Goal: Information Seeking & Learning: Learn about a topic

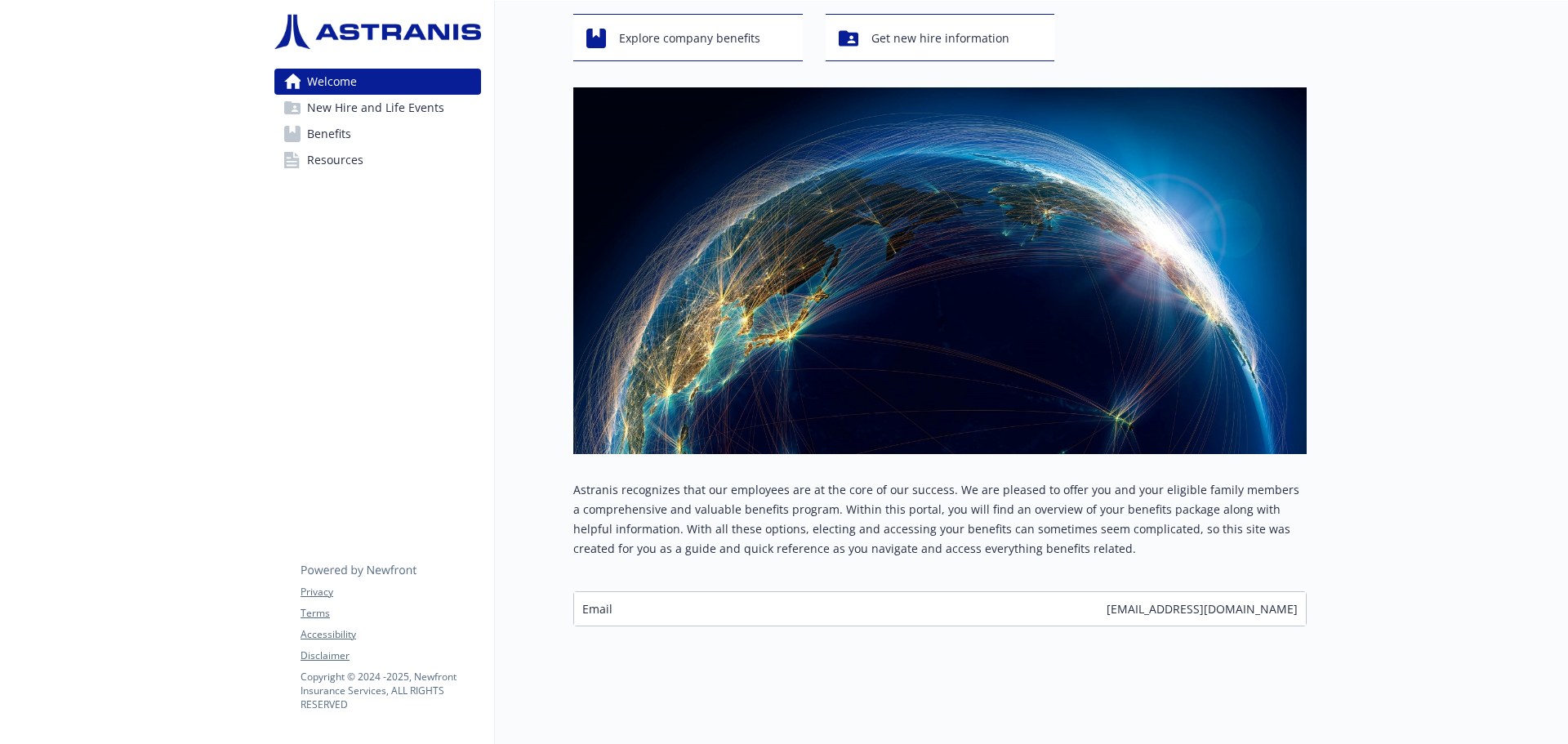
scroll to position [100, 0]
click at [326, 130] on span "Benefits" at bounding box center [329, 134] width 44 height 26
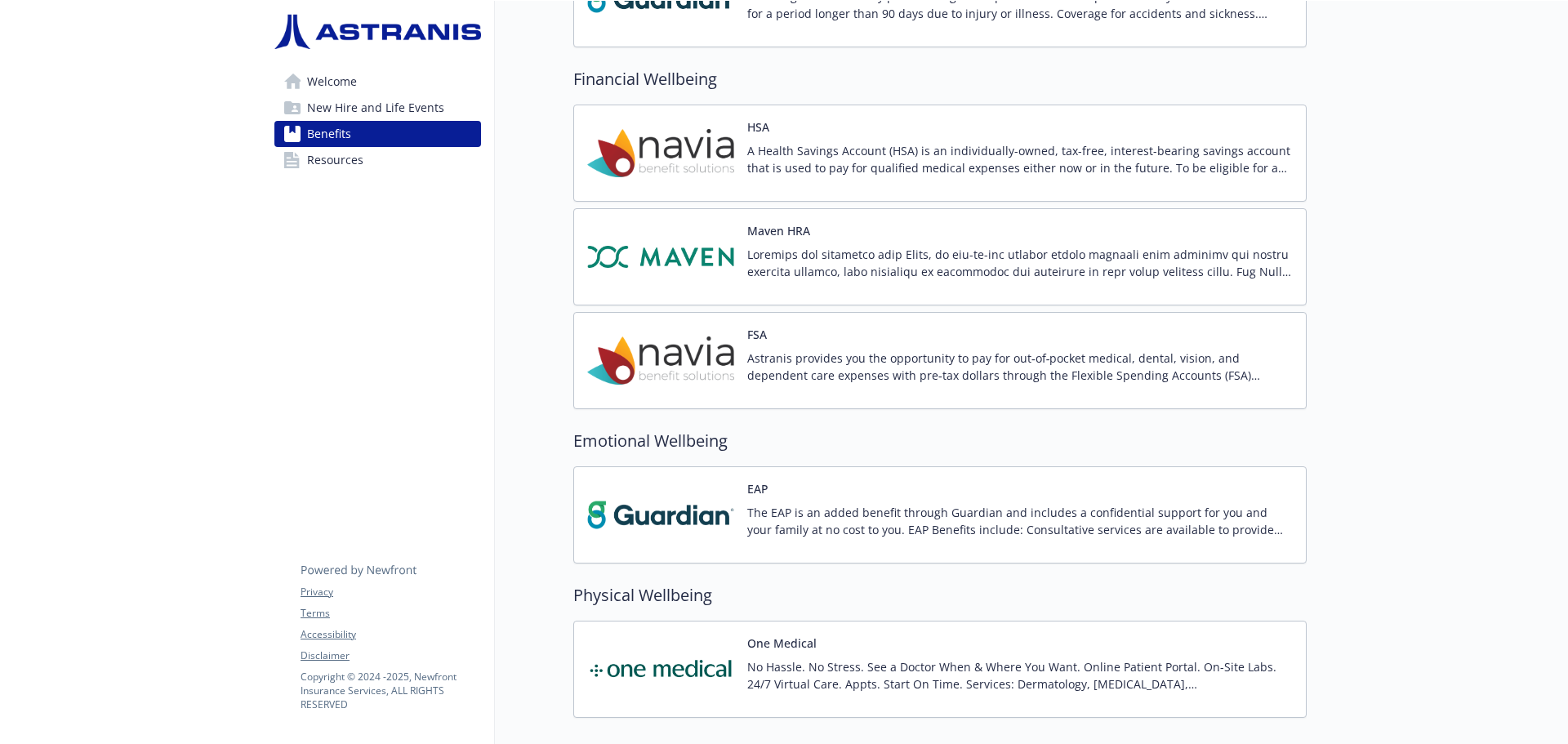
scroll to position [1407, 0]
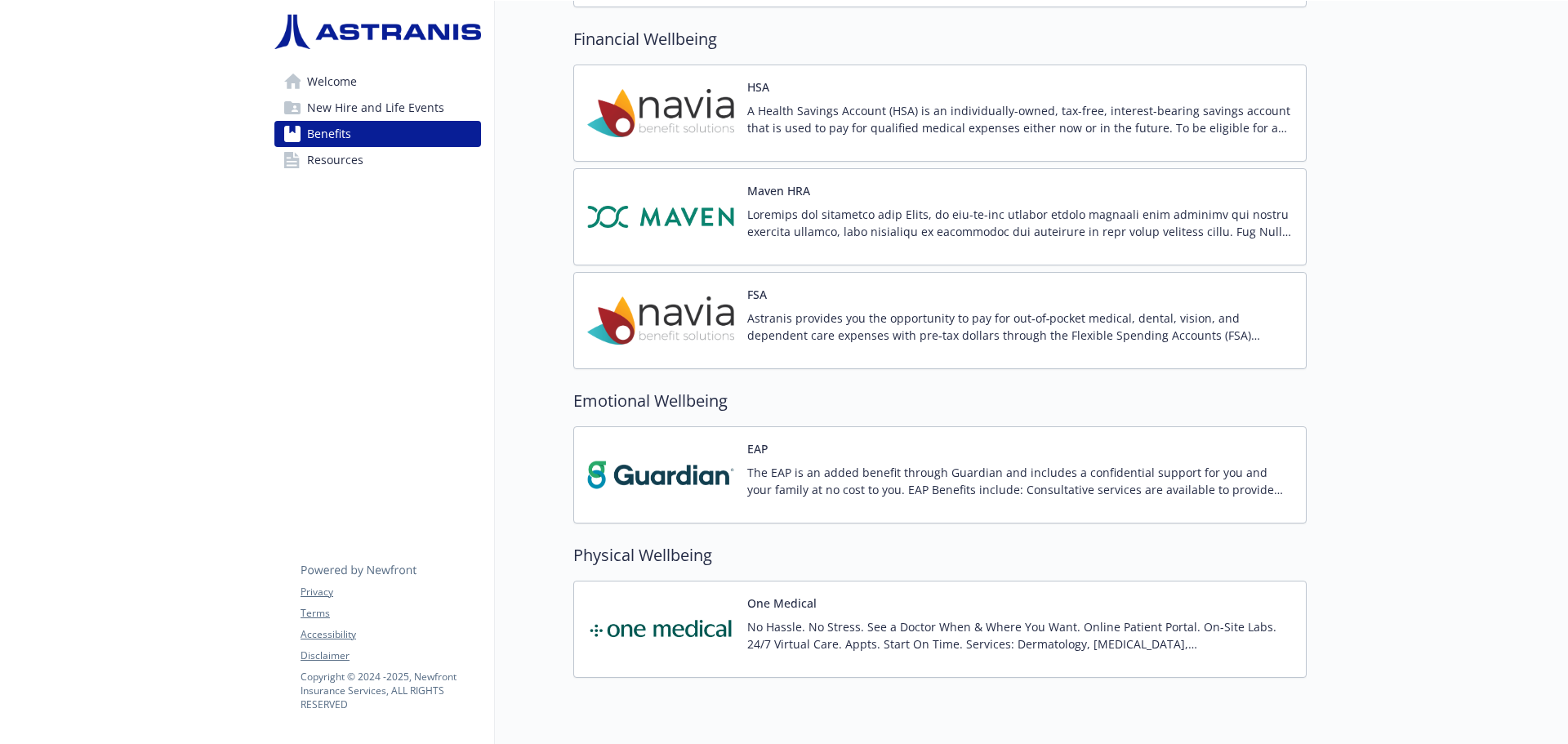
click at [827, 329] on p "Astranis provides you the opportunity to pay for out‐of‐pocket medical, dental,…" at bounding box center [1019, 326] width 545 height 34
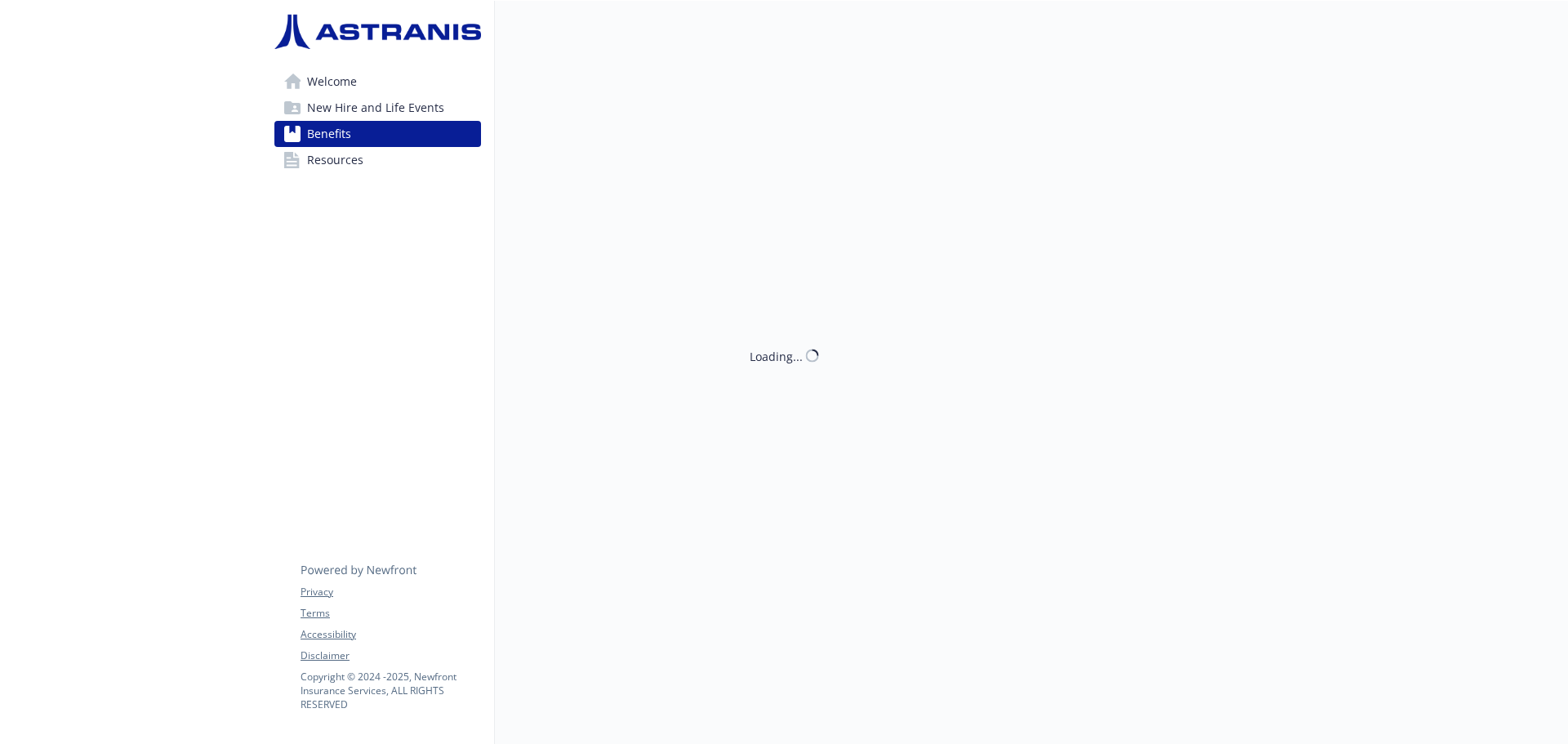
scroll to position [1407, 0]
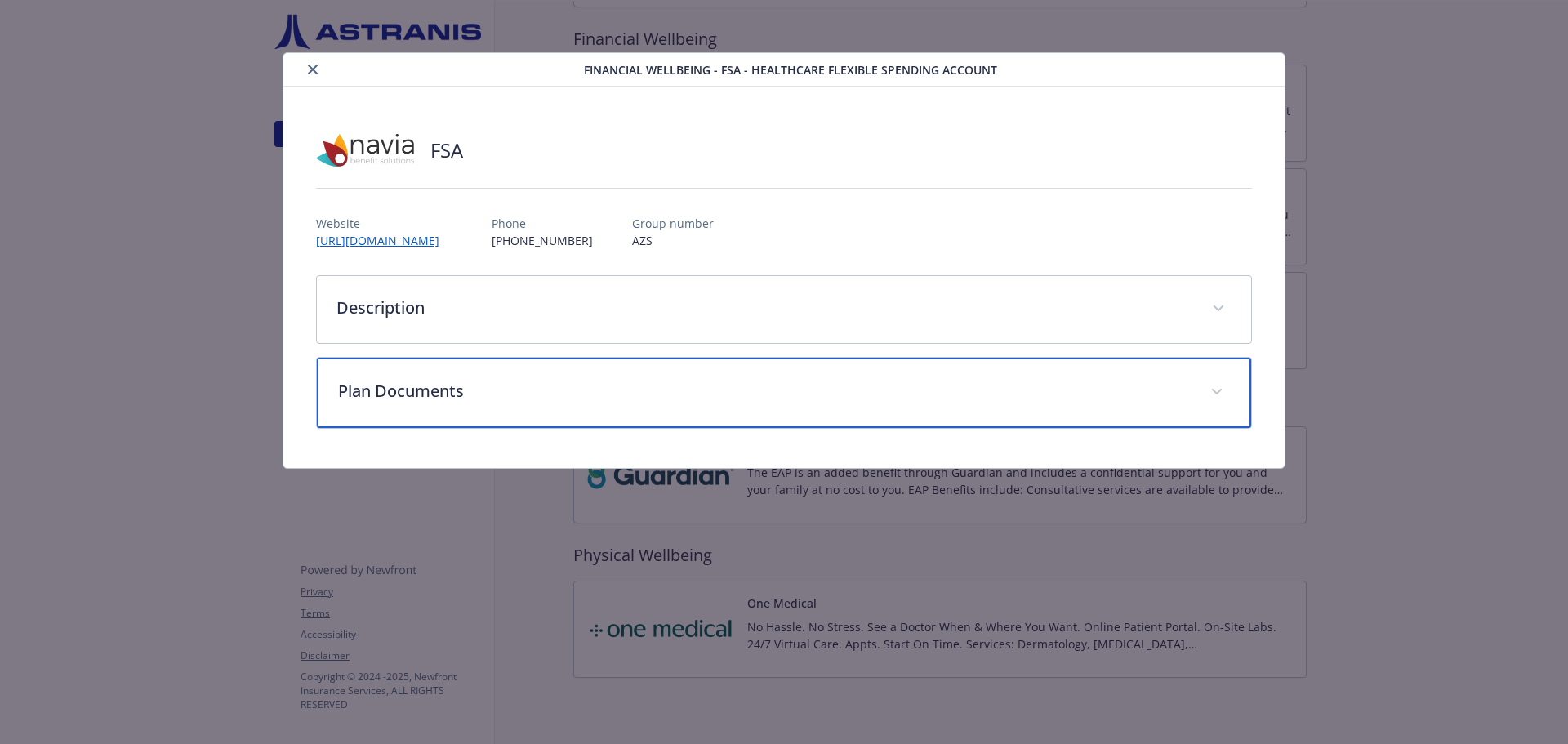
click at [475, 378] on div "Plan Documents" at bounding box center [784, 393] width 935 height 70
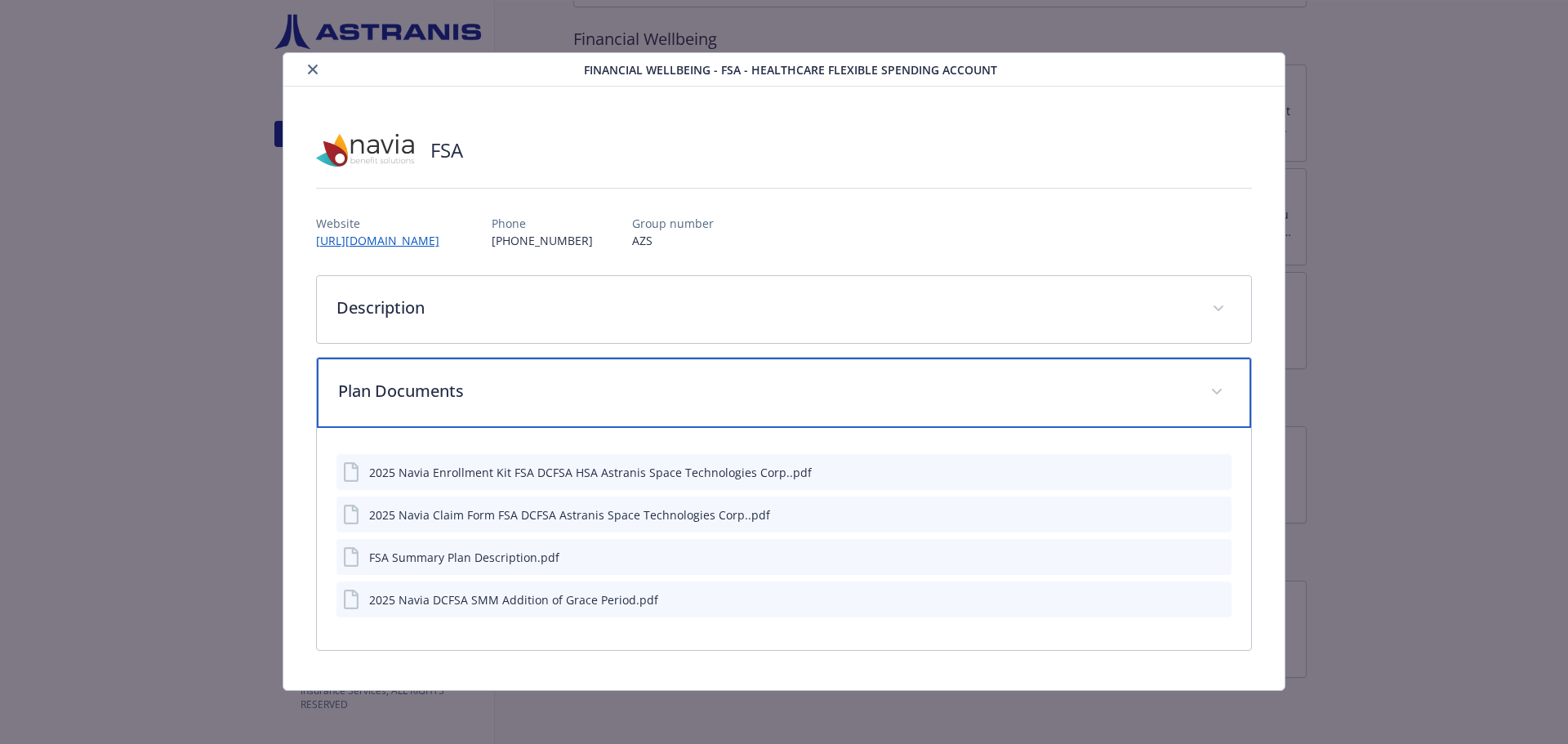
click at [533, 387] on p "Plan Documents" at bounding box center [764, 391] width 853 height 24
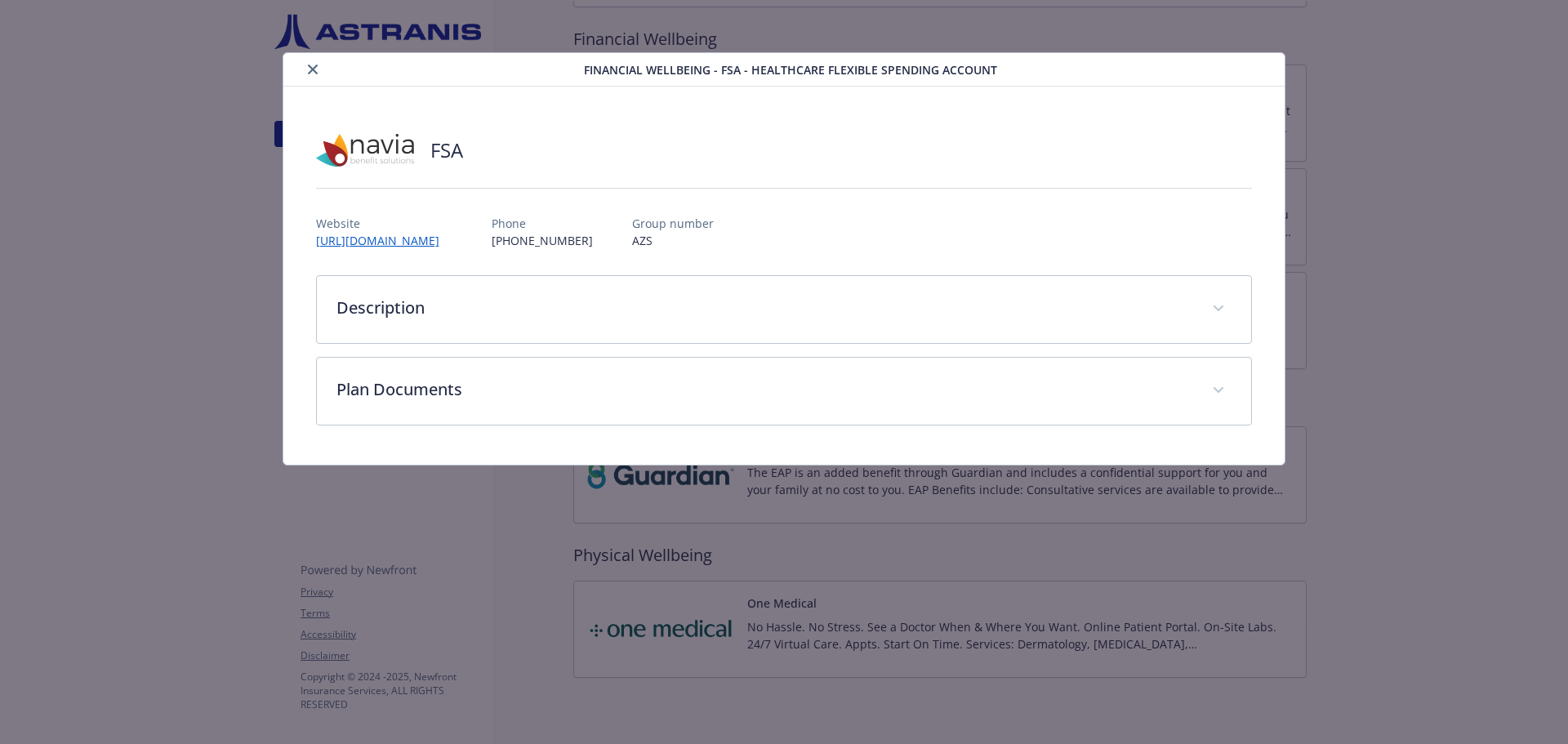
click at [315, 69] on icon "close" at bounding box center [313, 69] width 10 height 10
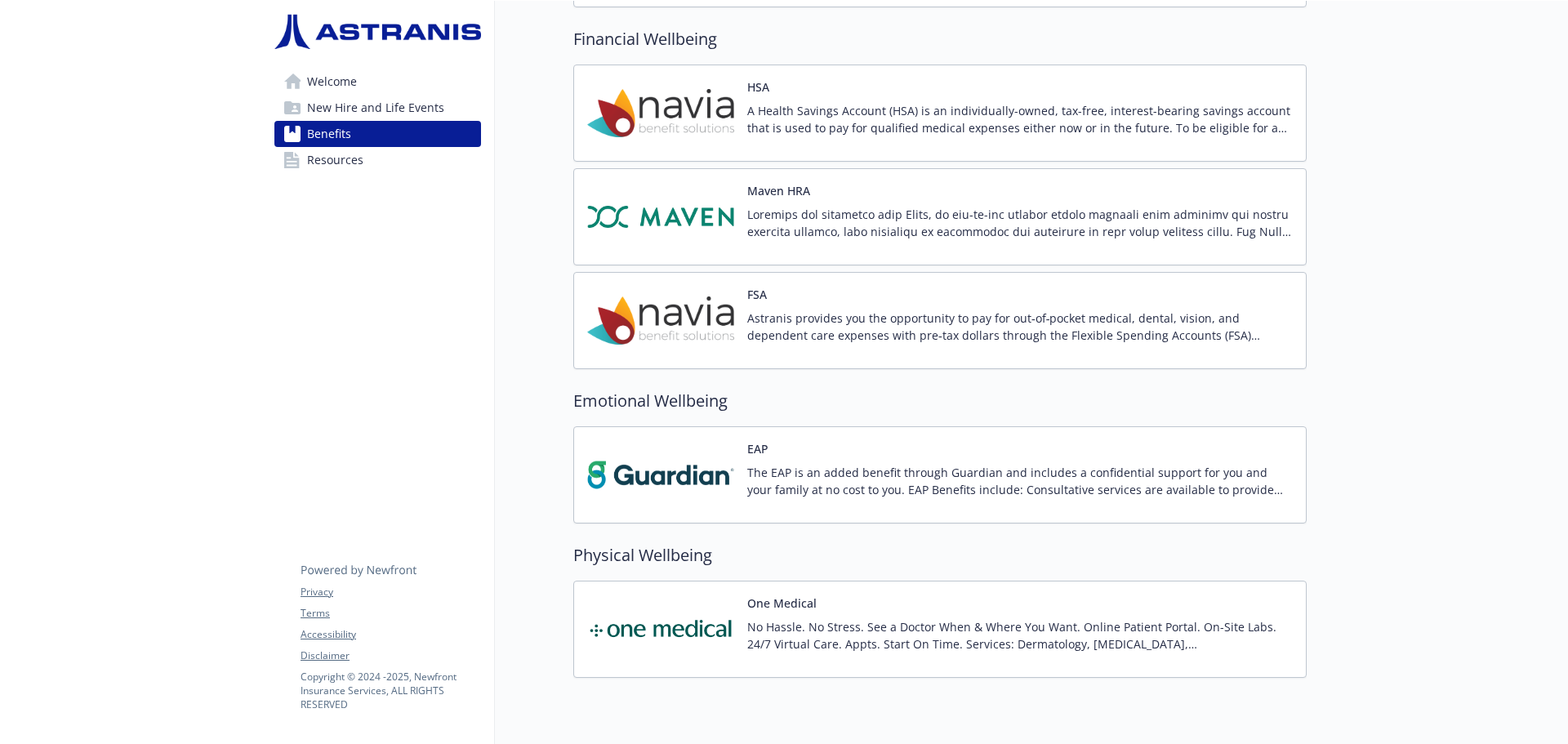
click at [1021, 326] on p "Astranis provides you the opportunity to pay for out‐of‐pocket medical, dental,…" at bounding box center [1019, 326] width 545 height 34
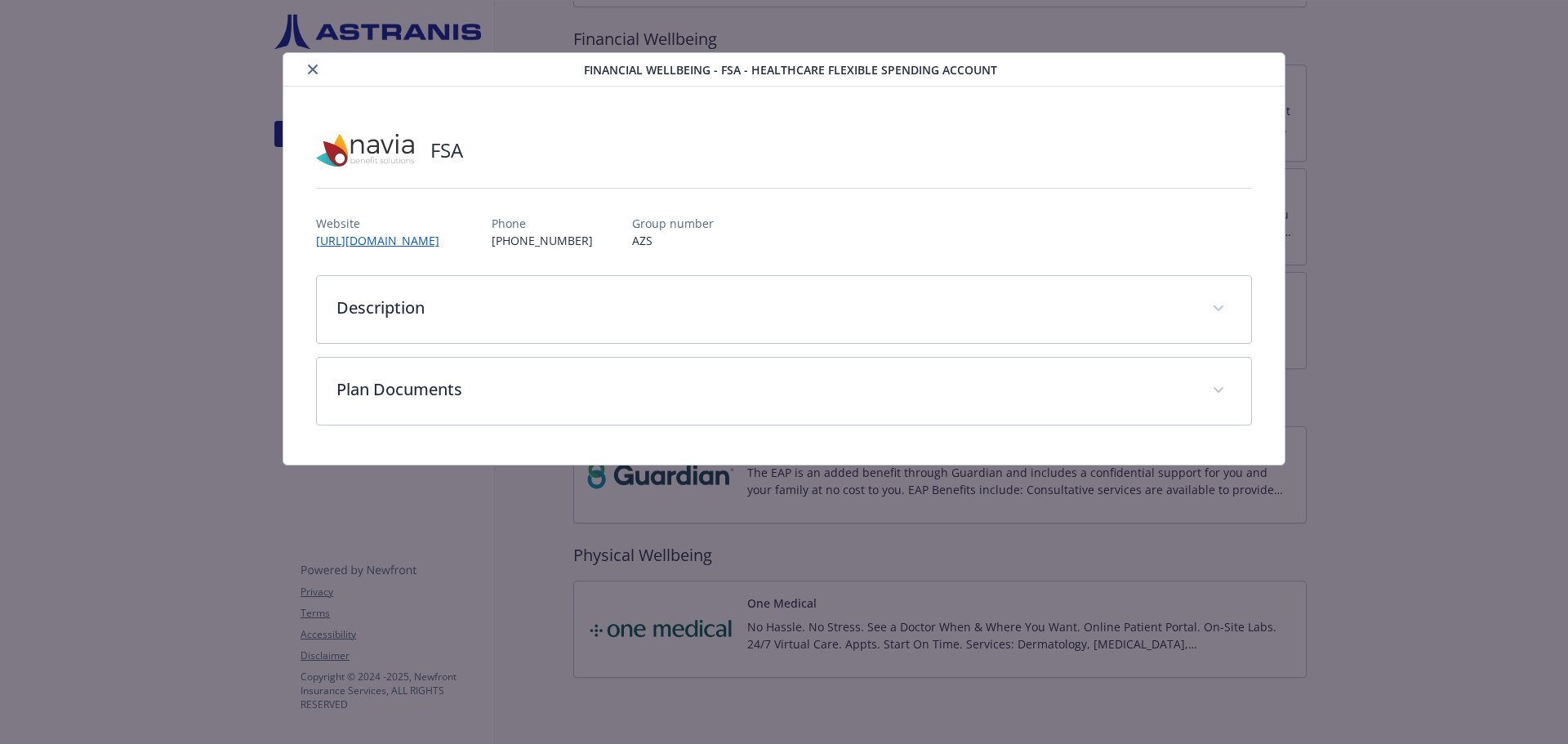
click at [314, 70] on icon "close" at bounding box center [313, 69] width 10 height 10
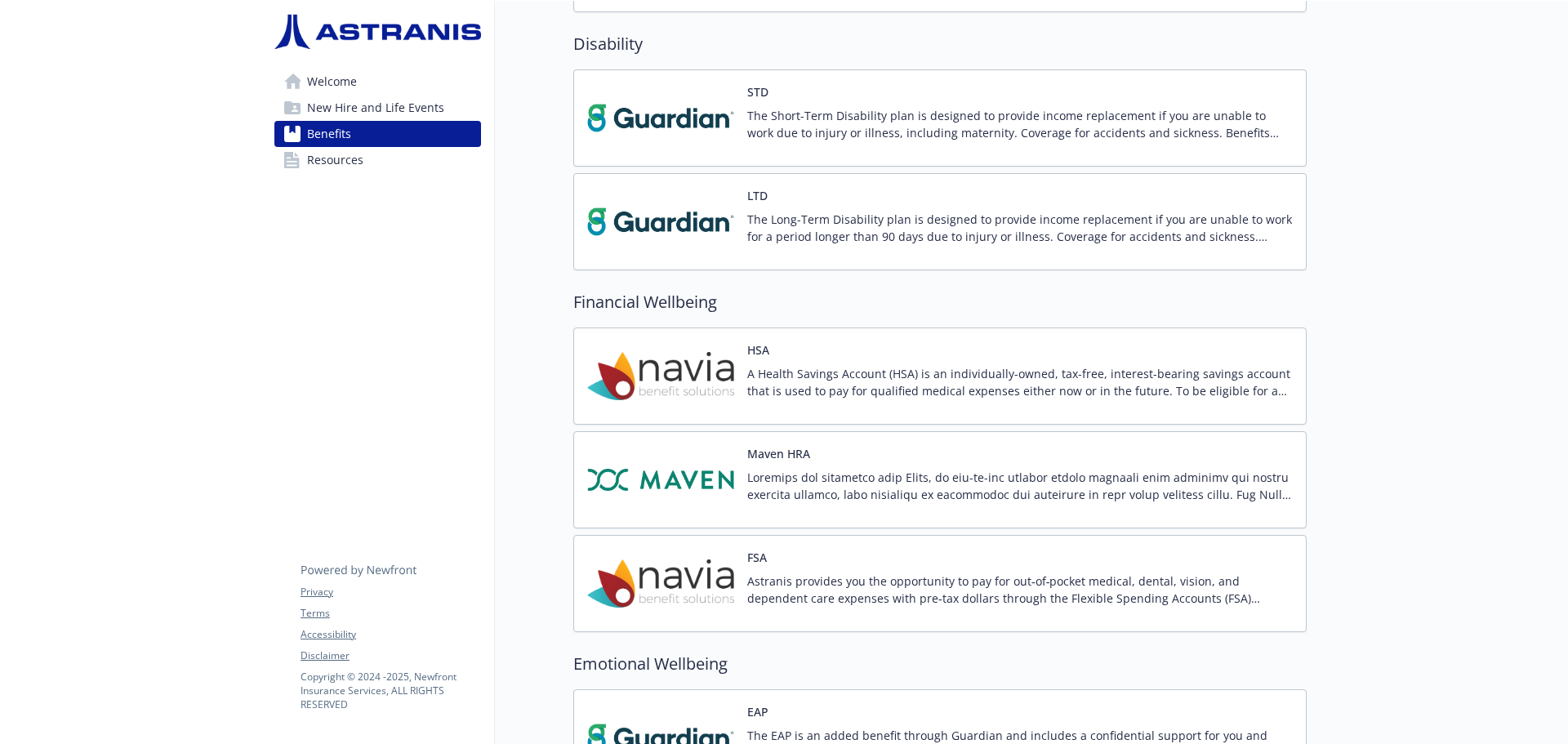
scroll to position [1308, 0]
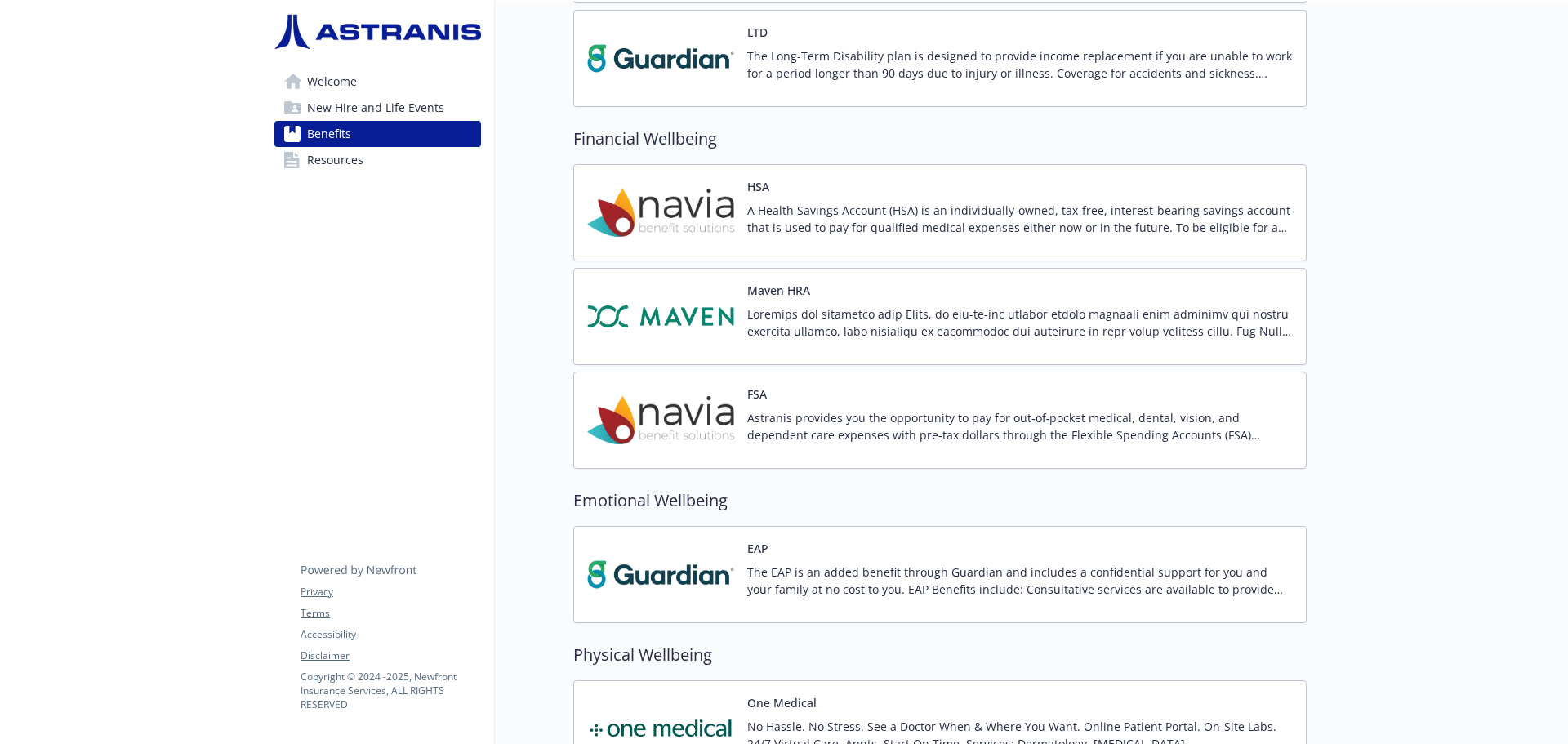
click at [835, 423] on p "Astranis provides you the opportunity to pay for out‐of‐pocket medical, dental,…" at bounding box center [1019, 426] width 545 height 34
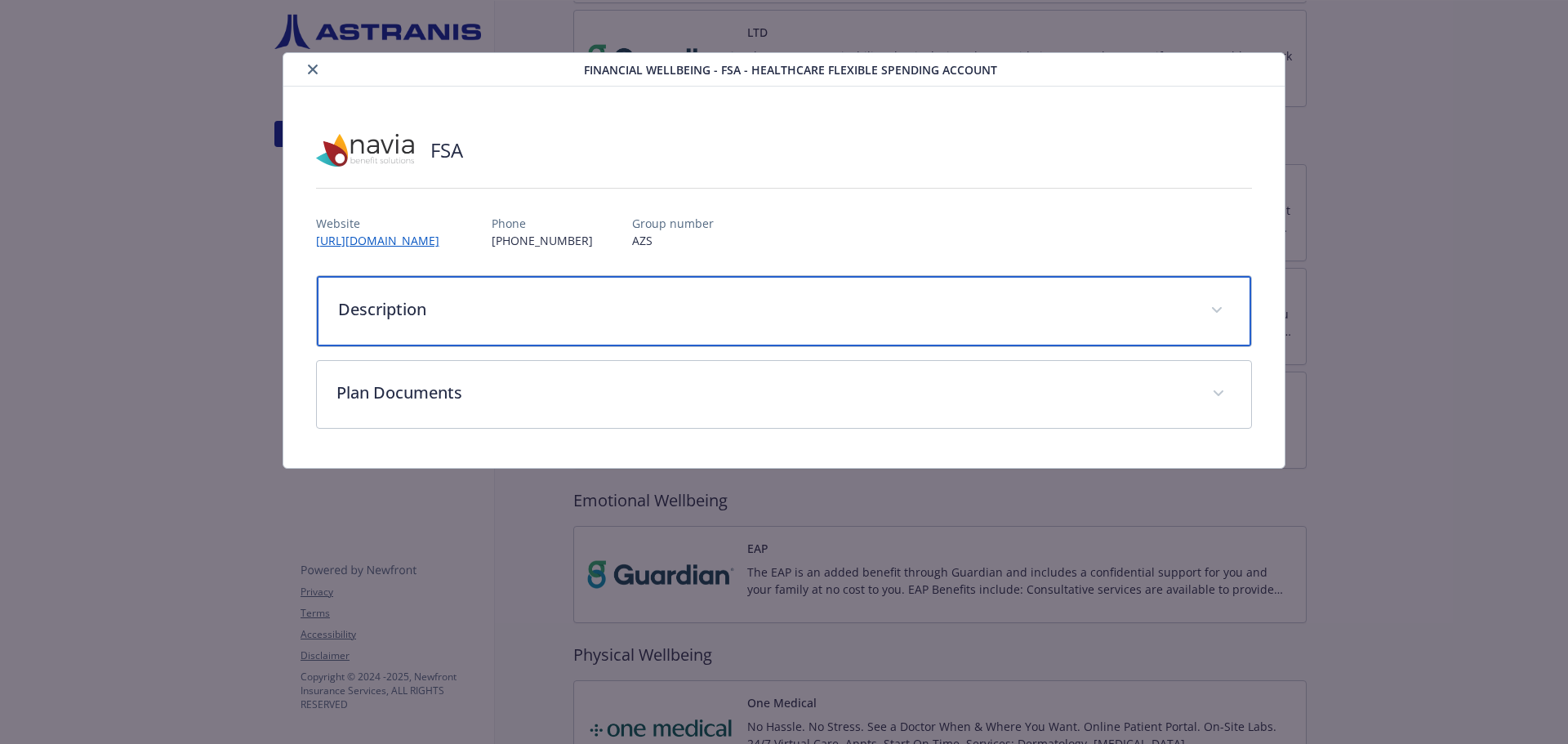
drag, startPoint x: 514, startPoint y: 296, endPoint x: 591, endPoint y: 303, distance: 77.3
click at [514, 297] on p "Description" at bounding box center [764, 309] width 853 height 24
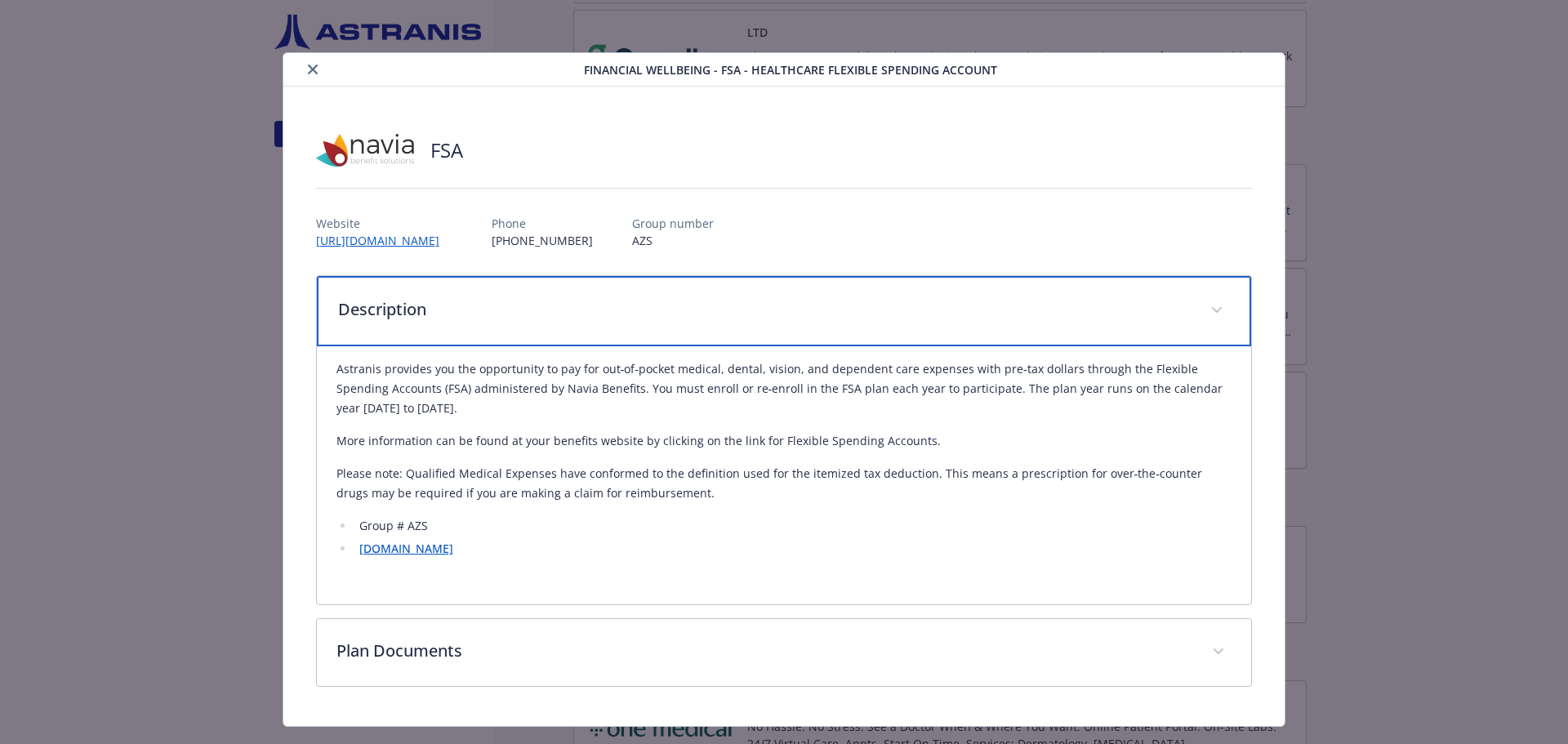
drag, startPoint x: 1200, startPoint y: 314, endPoint x: 1127, endPoint y: 313, distance: 73.0
click at [1203, 313] on span "details for plan Financial Wellbeing - FSA - Healthcare Flexible Spending Accou…" at bounding box center [1216, 310] width 26 height 26
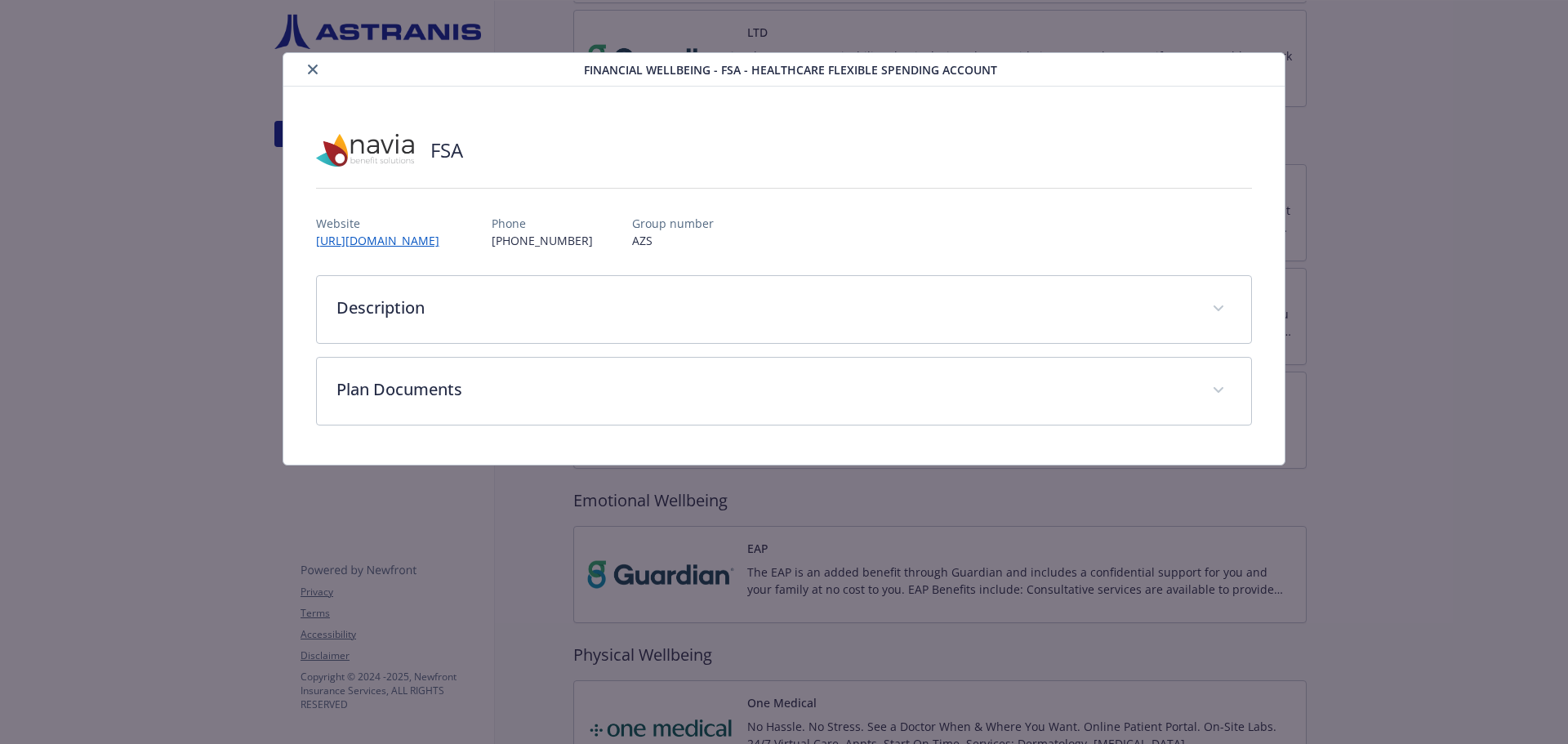
click at [312, 73] on icon "close" at bounding box center [313, 69] width 10 height 10
